Goal: Register for event/course

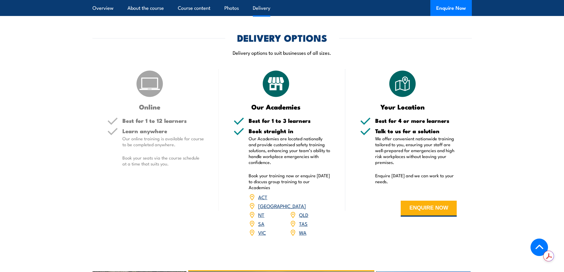
scroll to position [711, 0]
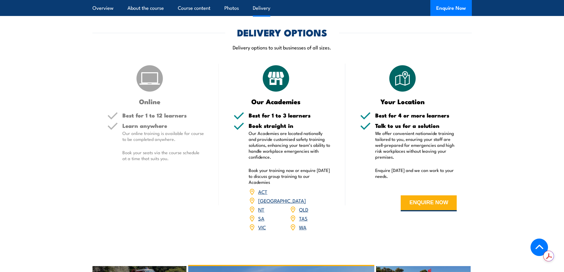
click at [259, 206] on link "NT" at bounding box center [261, 209] width 6 height 7
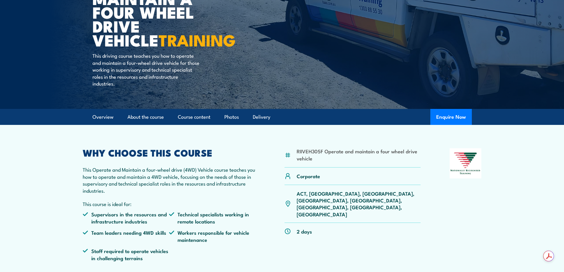
scroll to position [89, 0]
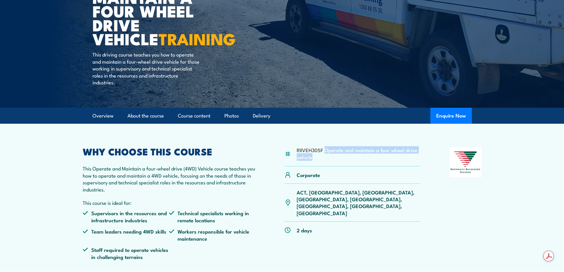
drag, startPoint x: 324, startPoint y: 150, endPoint x: 325, endPoint y: 156, distance: 5.7
click at [325, 156] on li "RIIVEH305F Operate and maintain a four wheel drive vehicle" at bounding box center [359, 154] width 124 height 14
copy li "Operate and maintain a four wheel drive vehicle"
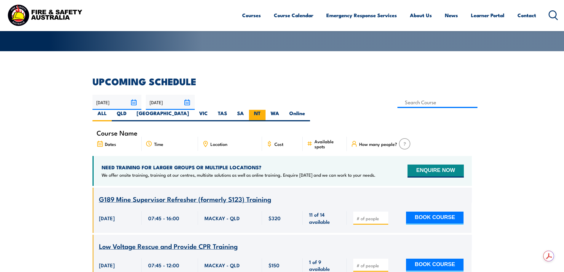
click at [266, 110] on label "NT" at bounding box center [257, 116] width 17 height 12
click at [264, 110] on input "NT" at bounding box center [262, 112] width 4 height 4
radio input "true"
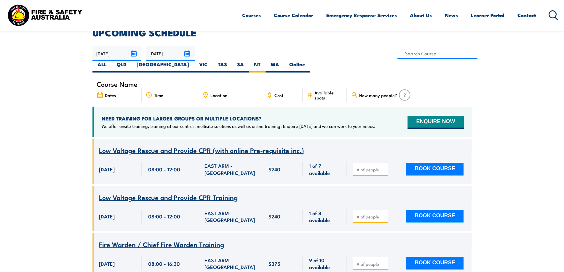
scroll to position [178, 0]
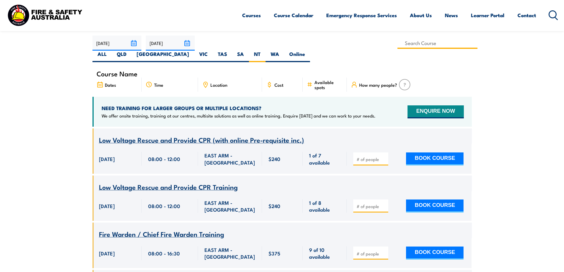
click at [397, 42] on input at bounding box center [437, 43] width 80 height 12
paste input "Operate and maintain a four wheel drive vehicle"
click at [397, 44] on input "Operate and maintain a four wheel drive vehicle" at bounding box center [437, 43] width 80 height 12
type input "Operate and maintain a four wheel drive vehicle"
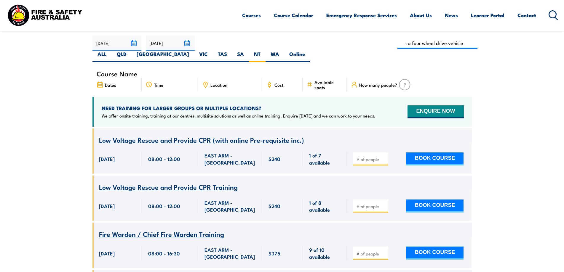
drag, startPoint x: 25, startPoint y: 80, endPoint x: 127, endPoint y: 73, distance: 101.5
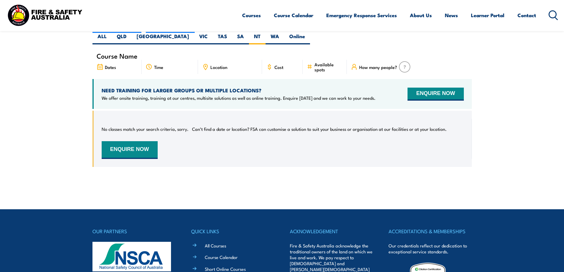
scroll to position [166, 0]
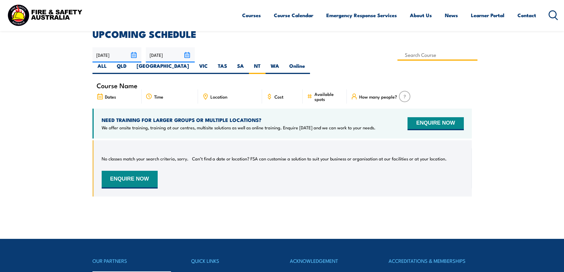
click at [397, 55] on input at bounding box center [437, 55] width 80 height 12
type input "Operate and maintain a four wheel drive vehicle"
click at [40, 118] on section "UPCOMING SCHEDULE 21/08/2025 20/10/2025" at bounding box center [282, 118] width 564 height 176
click at [397, 55] on input at bounding box center [437, 55] width 80 height 12
type input "Operate and maintain a four wheel drive vehicle Training"
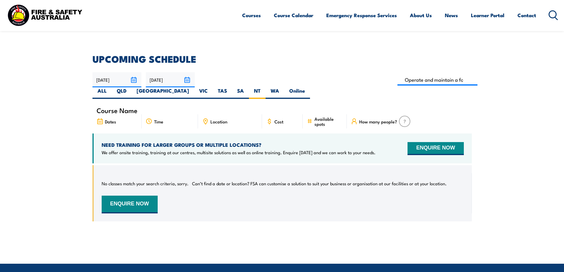
scroll to position [137, 0]
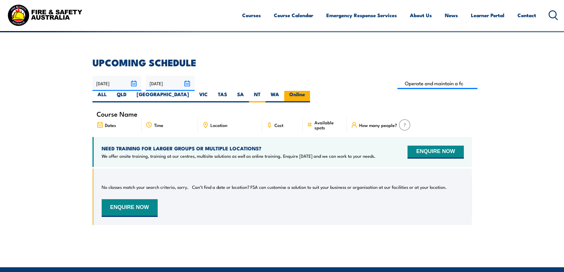
click at [310, 91] on label "Online" at bounding box center [297, 97] width 26 height 12
click at [309, 91] on input "Online" at bounding box center [307, 93] width 4 height 4
radio input "true"
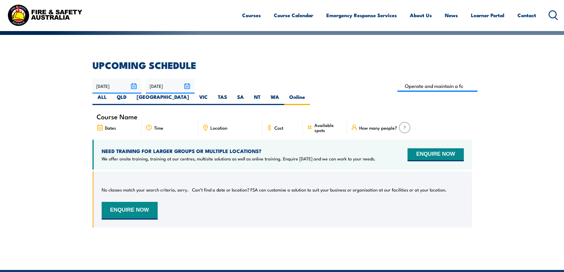
scroll to position [129, 0]
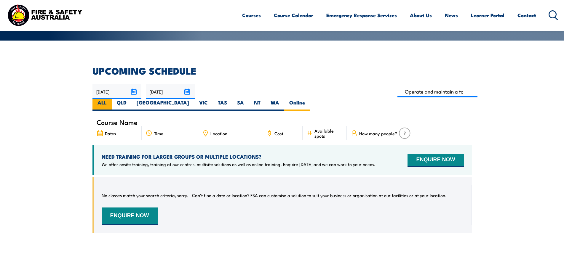
click at [112, 99] on label "ALL" at bounding box center [101, 105] width 19 height 12
click at [111, 99] on input "ALL" at bounding box center [109, 101] width 4 height 4
radio input "true"
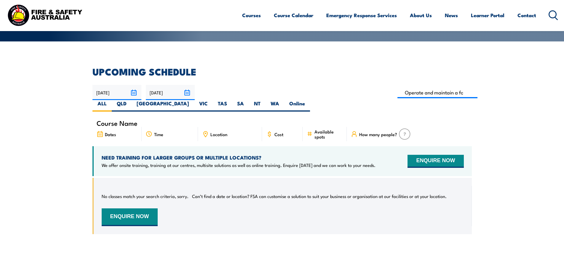
scroll to position [139, 0]
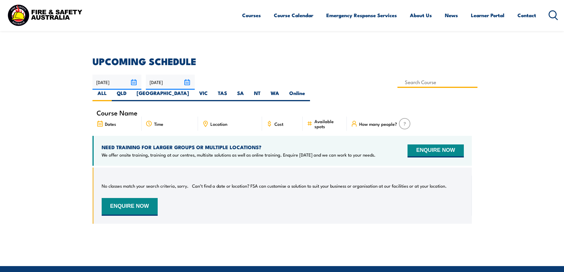
click at [397, 82] on input at bounding box center [437, 82] width 80 height 12
type input "Operate and maintain a four wheel drive vehicle Training"
click at [112, 90] on label "ALL" at bounding box center [101, 96] width 19 height 12
click at [111, 90] on input "ALL" at bounding box center [109, 92] width 4 height 4
